Goal: Use online tool/utility: Utilize a website feature to perform a specific function

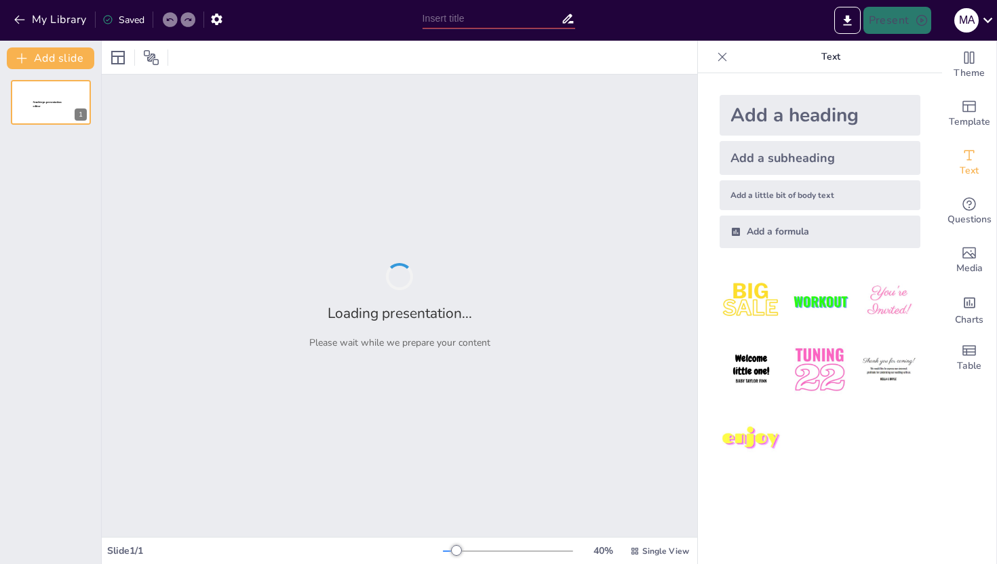
type input "Fungsi Utama Gudang dalam Rantai Pasok: Penyimpanan dan Pengendalian"
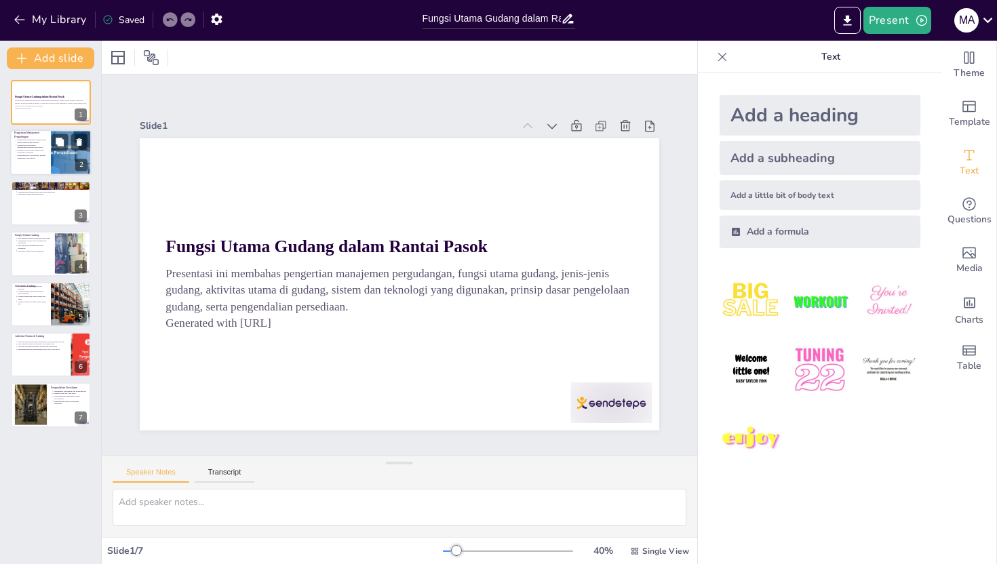
click at [32, 134] on p "Pengertian Manajemen Pergudangan" at bounding box center [30, 135] width 33 height 7
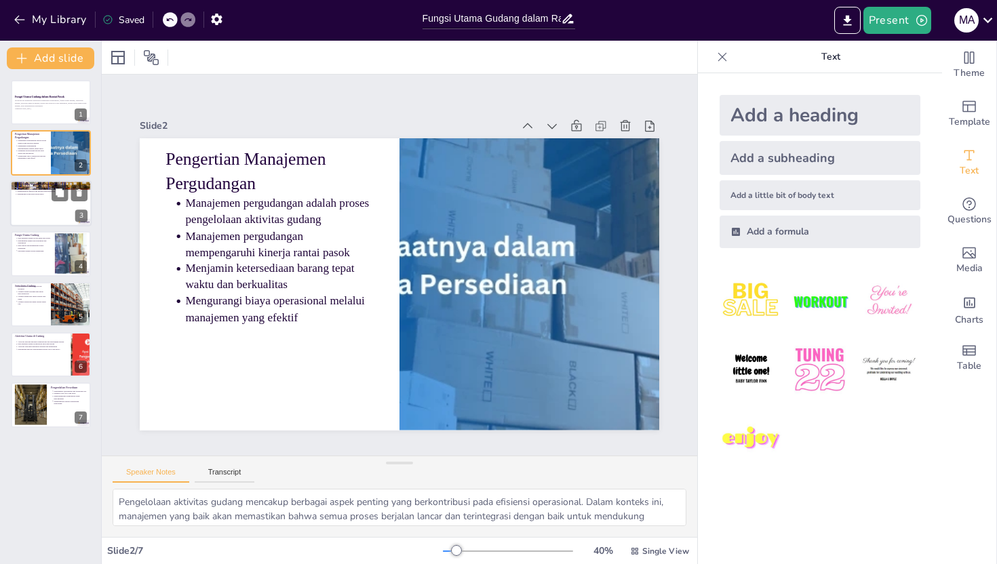
click at [30, 215] on div at bounding box center [50, 203] width 81 height 46
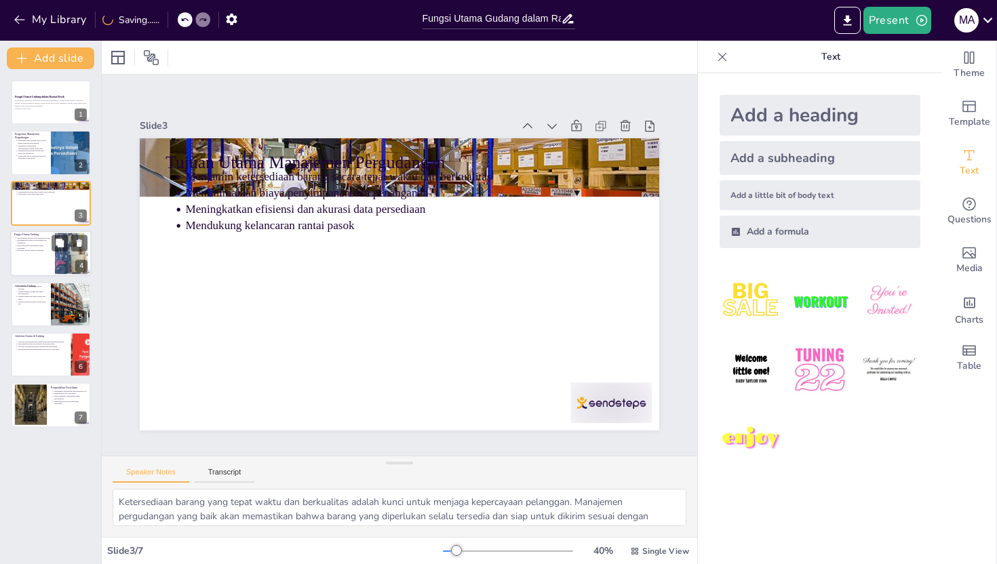
click at [28, 259] on div at bounding box center [50, 254] width 81 height 46
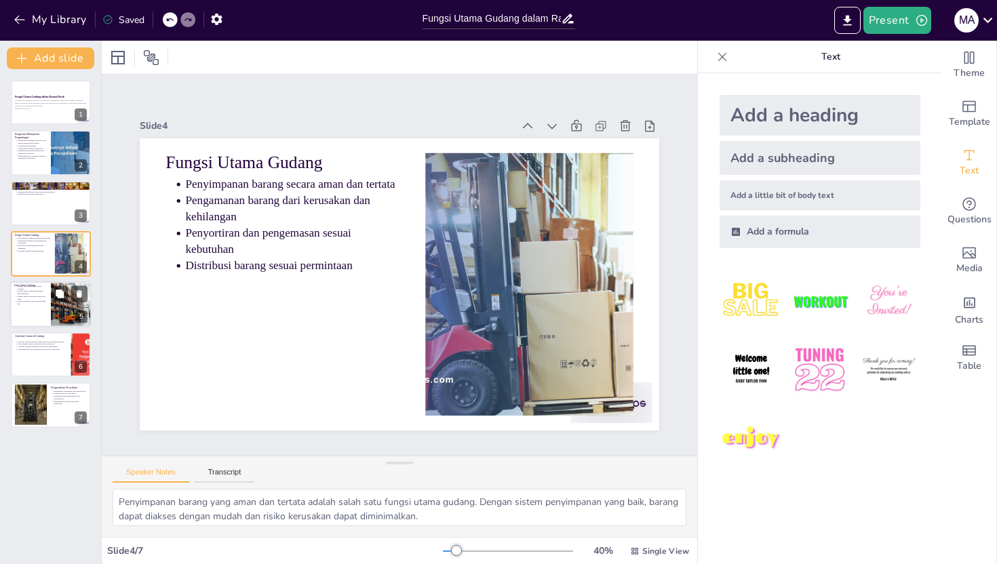
click at [26, 312] on div at bounding box center [50, 304] width 81 height 46
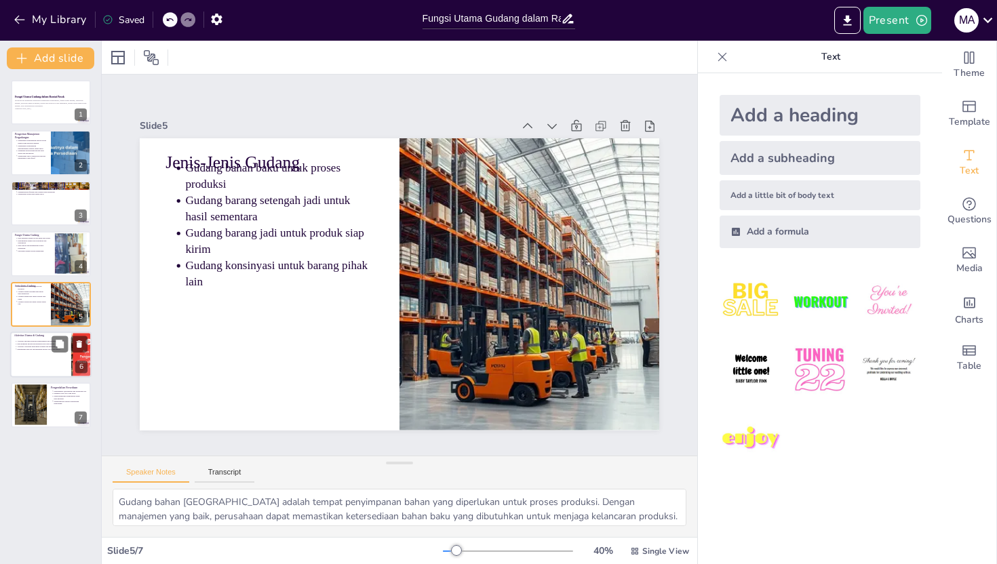
click at [24, 346] on p "Aktivitas outbound mencakup picking dan pengiriman" at bounding box center [42, 346] width 50 height 3
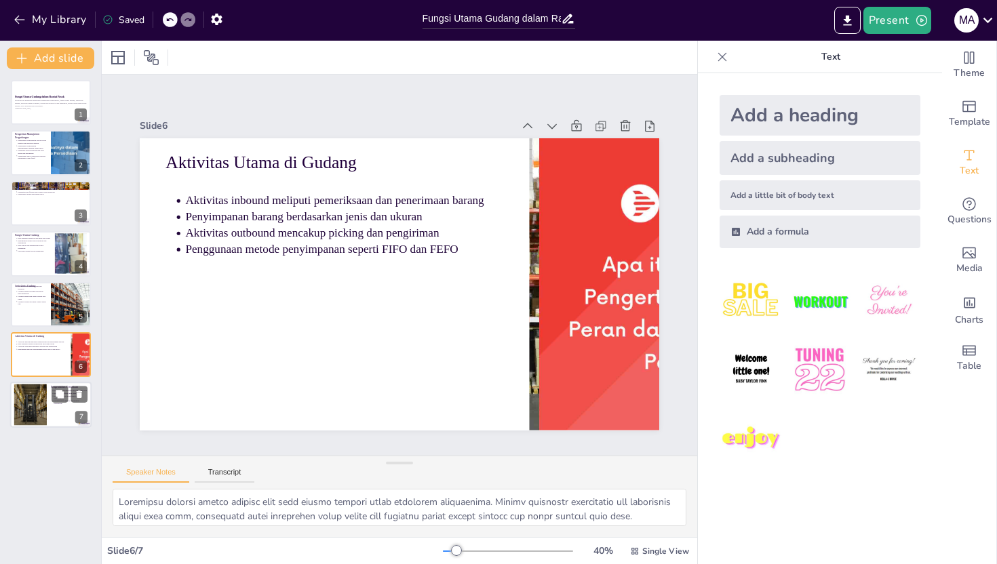
click at [23, 400] on div at bounding box center [30, 404] width 65 height 41
type textarea "Menghindari kekurangan atau kelebihan stok sangat penting untuk menjaga kelanca…"
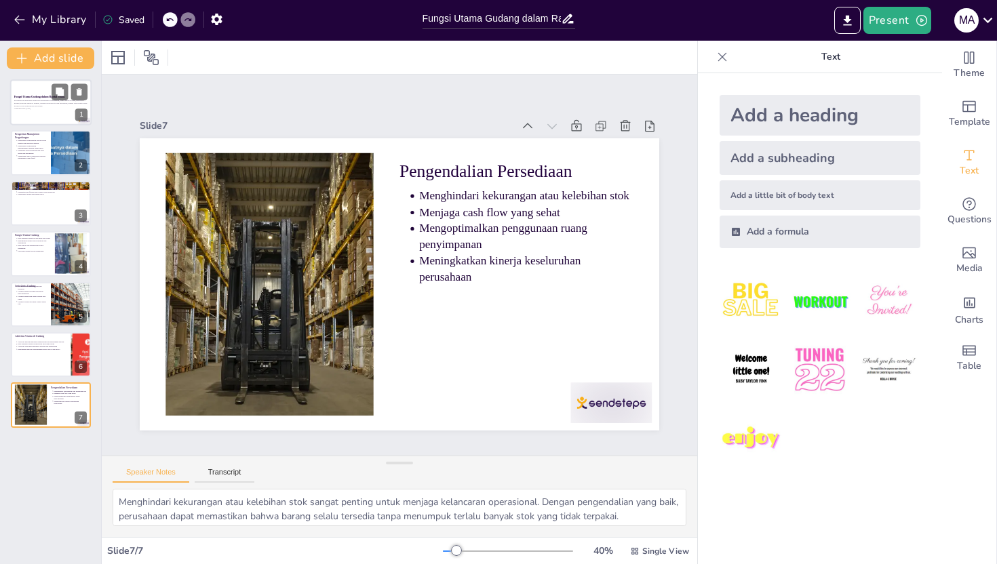
click at [29, 116] on div at bounding box center [50, 102] width 81 height 46
